Goal: Task Accomplishment & Management: Manage account settings

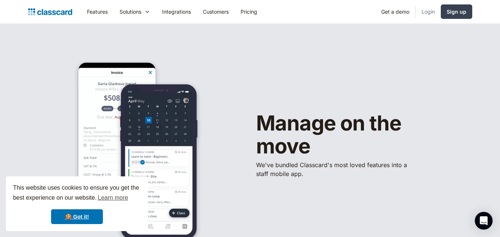
click at [425, 9] on link "Login" at bounding box center [427, 11] width 25 height 17
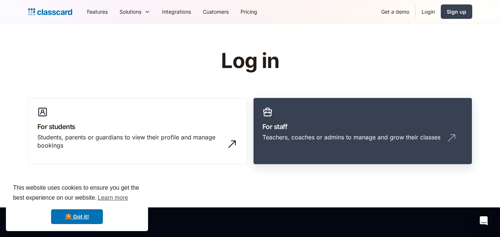
click at [308, 117] on link "For staff Teachers, coaches or admins to manage and grow their classes" at bounding box center [362, 131] width 219 height 67
